Goal: Task Accomplishment & Management: Use online tool/utility

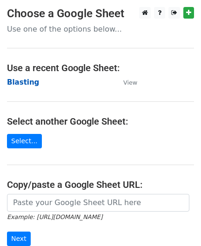
click at [20, 82] on strong "Blasting" at bounding box center [23, 82] width 32 height 8
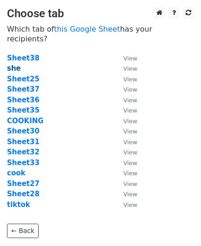
click at [12, 64] on strong "she" at bounding box center [14, 68] width 14 height 8
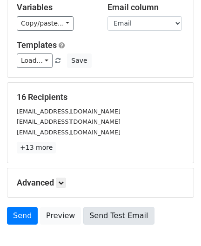
scroll to position [115, 0]
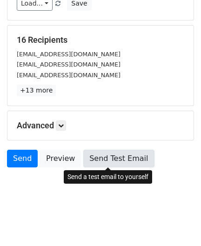
click at [130, 159] on link "Send Test Email" at bounding box center [118, 159] width 71 height 18
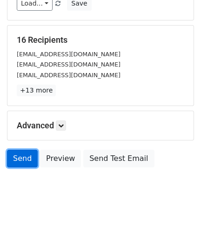
click at [27, 155] on link "Send" at bounding box center [22, 159] width 31 height 18
